Goal: Task Accomplishment & Management: Use online tool/utility

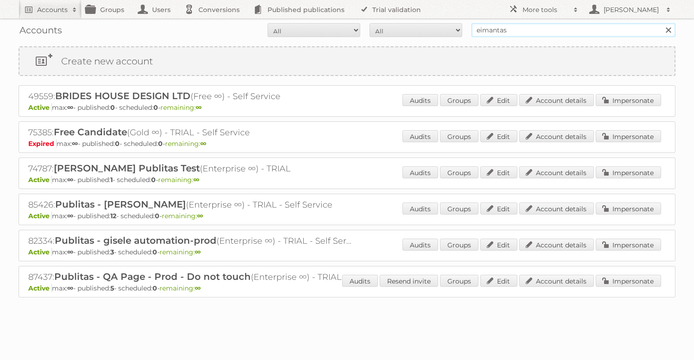
click at [560, 28] on input "eimantas" at bounding box center [573, 30] width 204 height 14
type input "gisele"
click at [661, 23] on input "Search" at bounding box center [668, 30] width 14 height 14
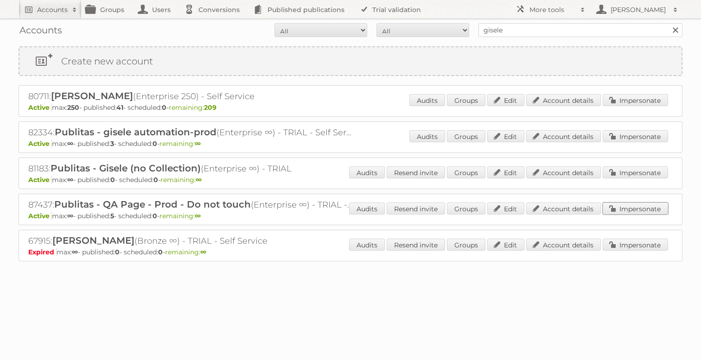
click at [626, 209] on link "Impersonate" at bounding box center [635, 209] width 65 height 12
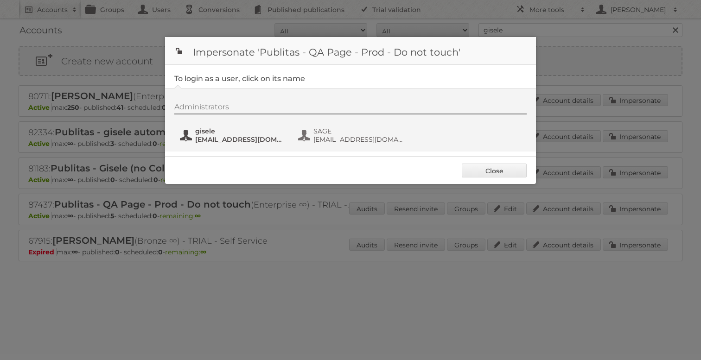
click at [244, 137] on span "gisele+QAProd@publitas.com" at bounding box center [240, 139] width 90 height 8
